Goal: Find specific page/section: Find specific page/section

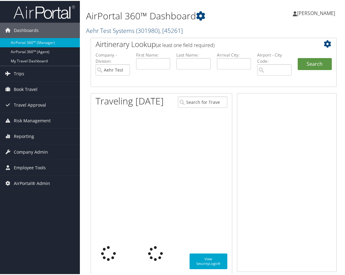
click at [120, 32] on link "Aehr Test Systems ( 301980 ) , [ 45261 ]" at bounding box center [134, 29] width 97 height 8
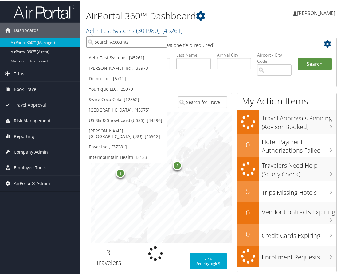
click at [120, 41] on input "search" at bounding box center [126, 40] width 81 height 11
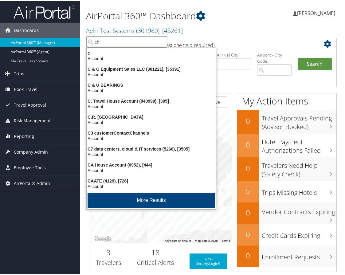
type input "ch g"
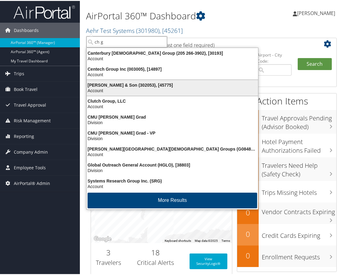
click at [119, 86] on div "CH Guenther & Son (302053), [45775]" at bounding box center [172, 84] width 179 height 6
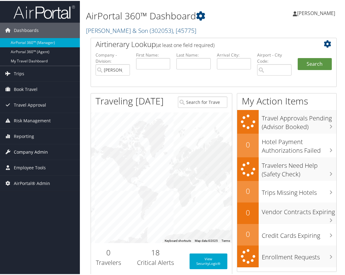
click at [37, 151] on span "Company Admin" at bounding box center [31, 150] width 34 height 15
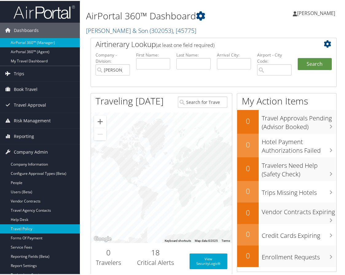
click at [33, 225] on link "Travel Policy" at bounding box center [40, 227] width 80 height 9
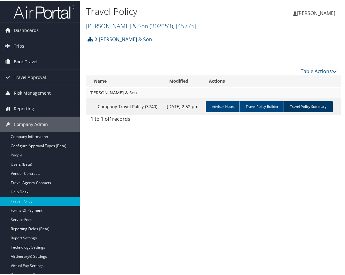
click at [310, 106] on link "Travel Policy Summary" at bounding box center [307, 105] width 49 height 11
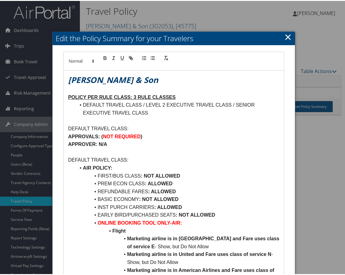
click at [286, 34] on link "×" at bounding box center [287, 36] width 7 height 12
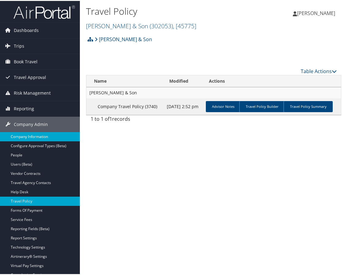
click at [33, 137] on link "Company Information" at bounding box center [40, 135] width 80 height 9
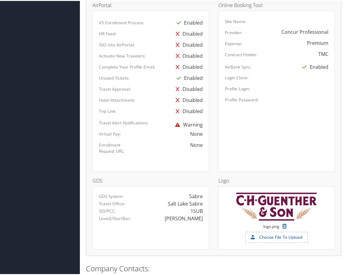
scroll to position [410, 0]
